Goal: Complete application form

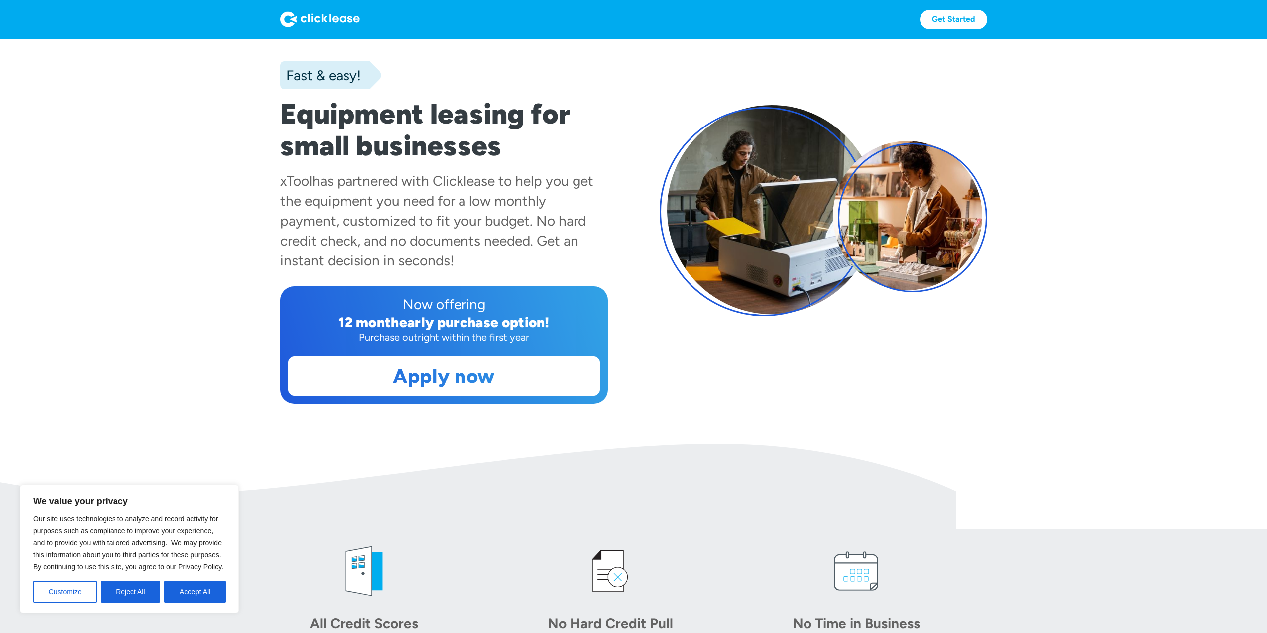
scroll to position [50, 0]
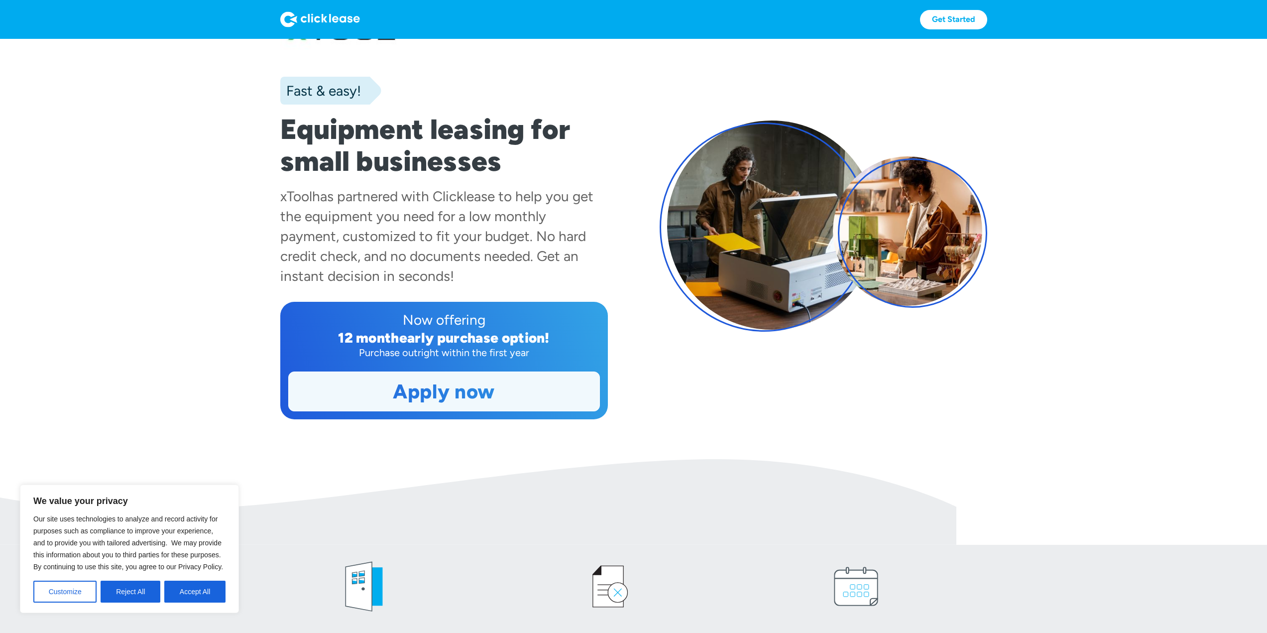
click at [478, 386] on link "Apply now" at bounding box center [444, 391] width 311 height 39
